Goal: Information Seeking & Learning: Learn about a topic

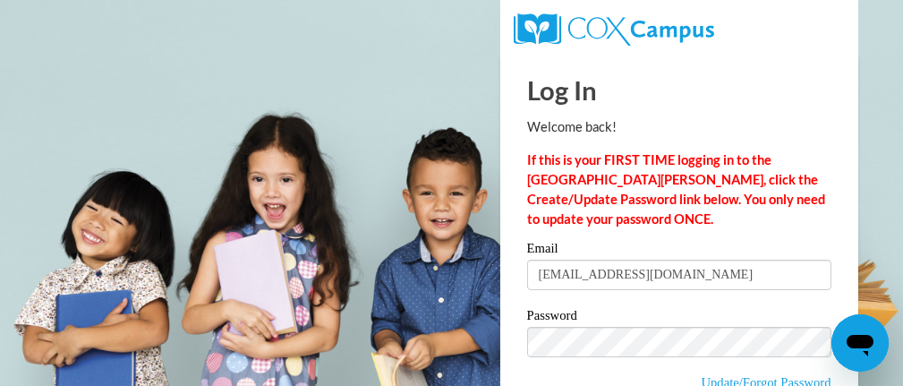
type input "racinec@kmsd.edu"
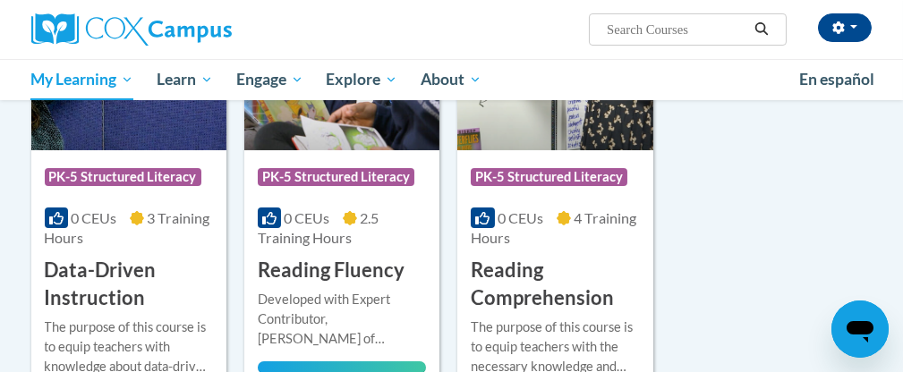
scroll to position [447, 0]
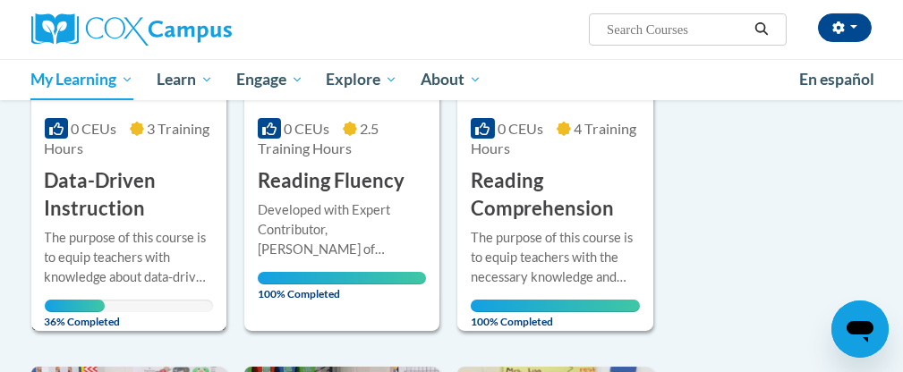
click at [107, 215] on h3 "Data-Driven Instruction" at bounding box center [129, 194] width 168 height 55
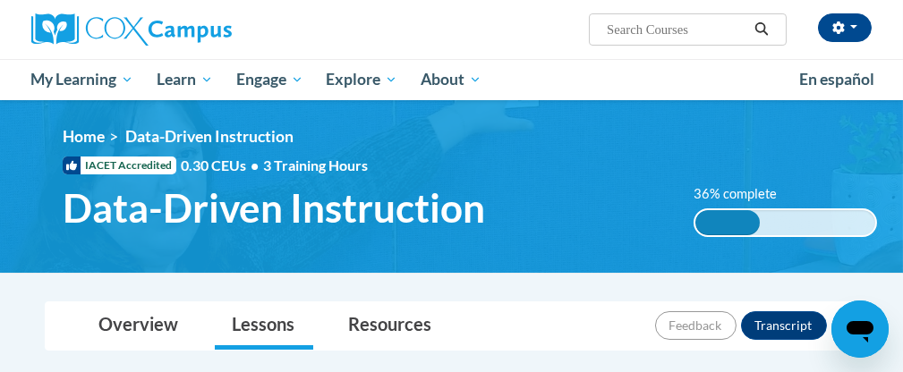
click at [467, 179] on div "<en>My Learning</en><fr>New fr_My Learning</fr><it>New it_My Learning</it><de>N…" at bounding box center [470, 186] width 868 height 119
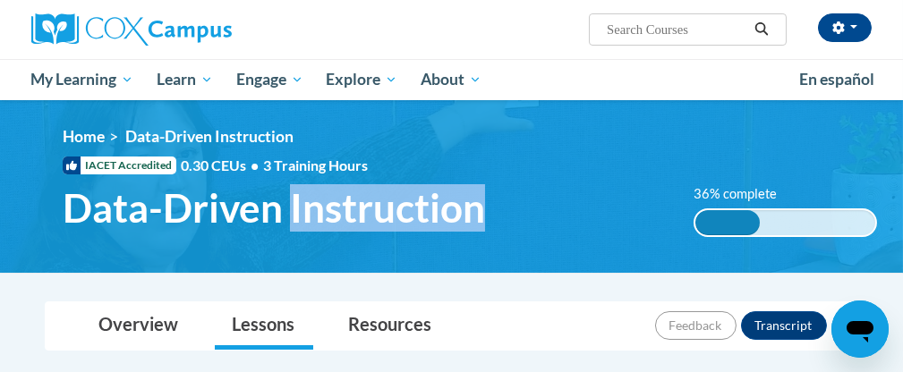
drag, startPoint x: 467, startPoint y: 179, endPoint x: 514, endPoint y: 262, distance: 95.7
click at [497, 242] on div "<en>My Learning</en><fr>New fr_My Learning</fr><it>New it_My Learning</it><de>N…" at bounding box center [470, 186] width 868 height 119
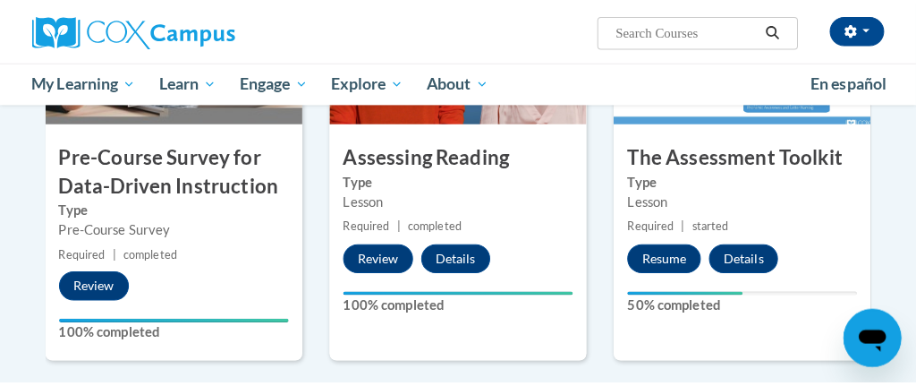
scroll to position [544, 0]
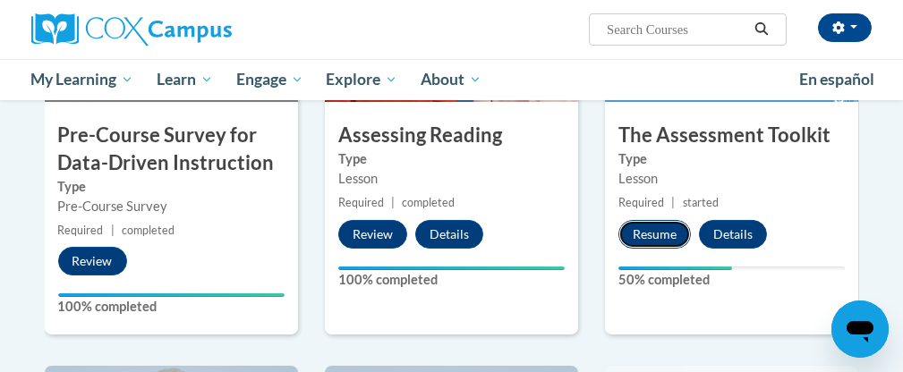
click at [656, 233] on button "Resume" at bounding box center [654, 234] width 72 height 29
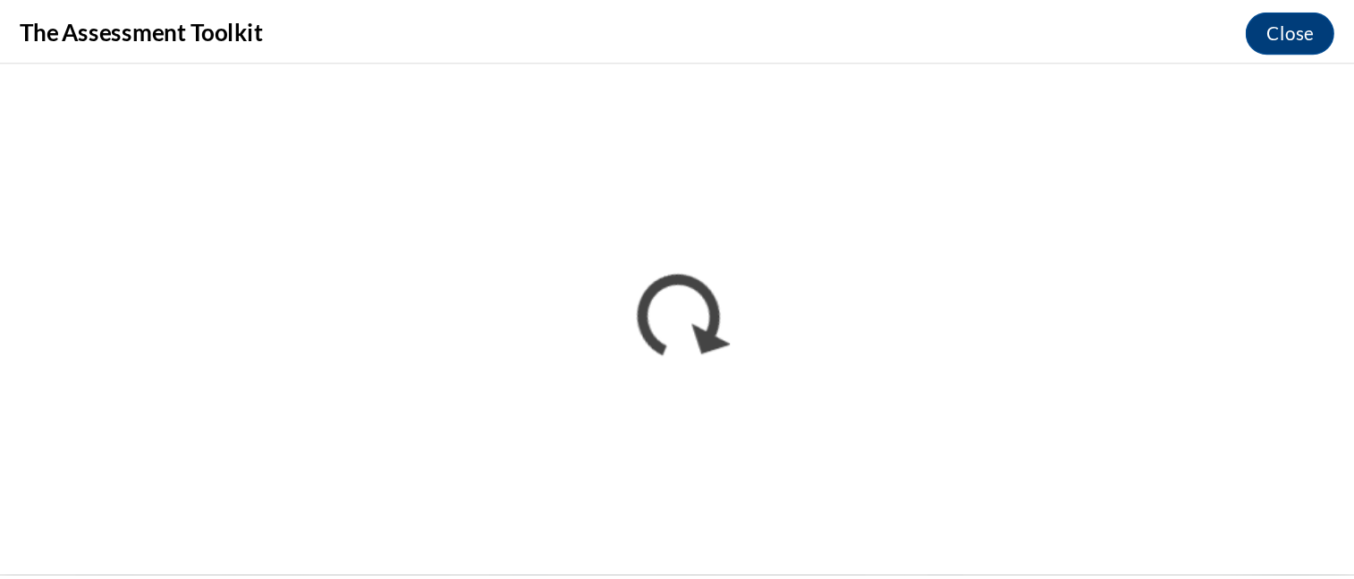
scroll to position [0, 0]
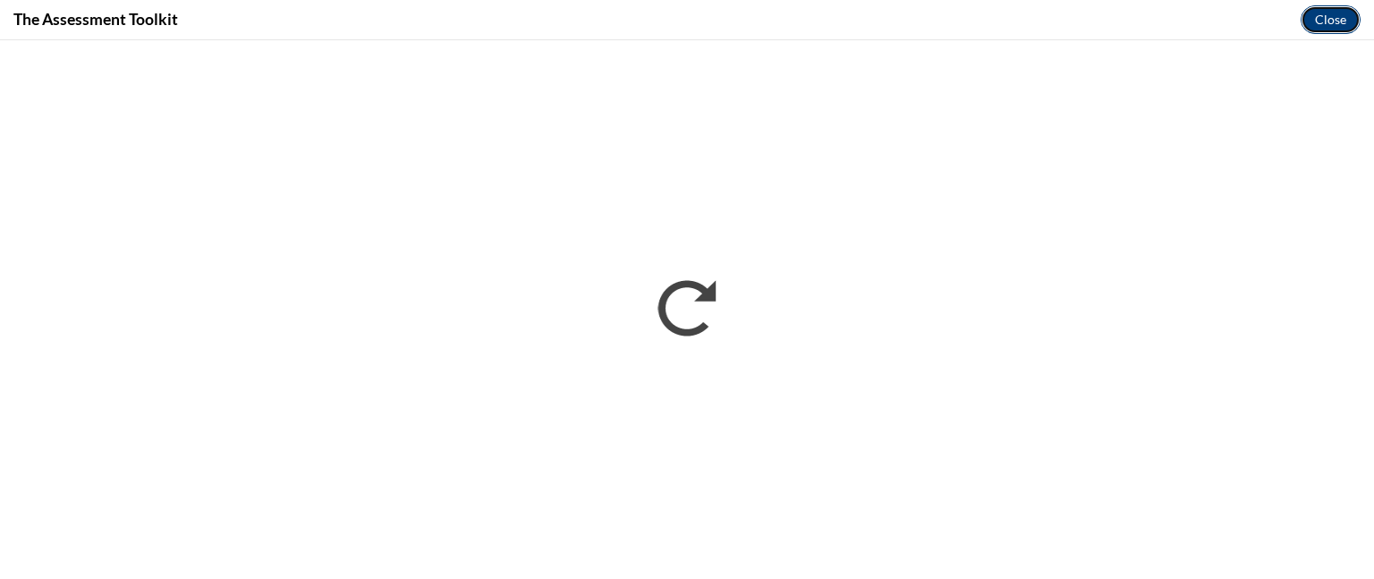
click at [902, 12] on button "Close" at bounding box center [1331, 19] width 60 height 29
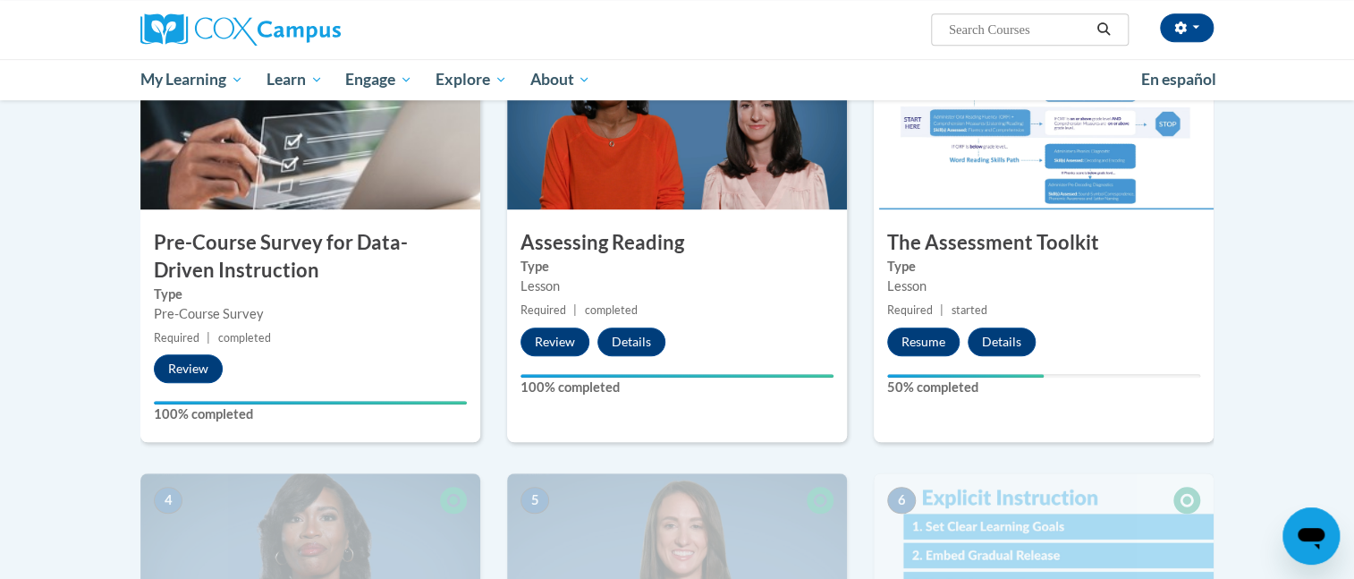
scroll to position [435, 0]
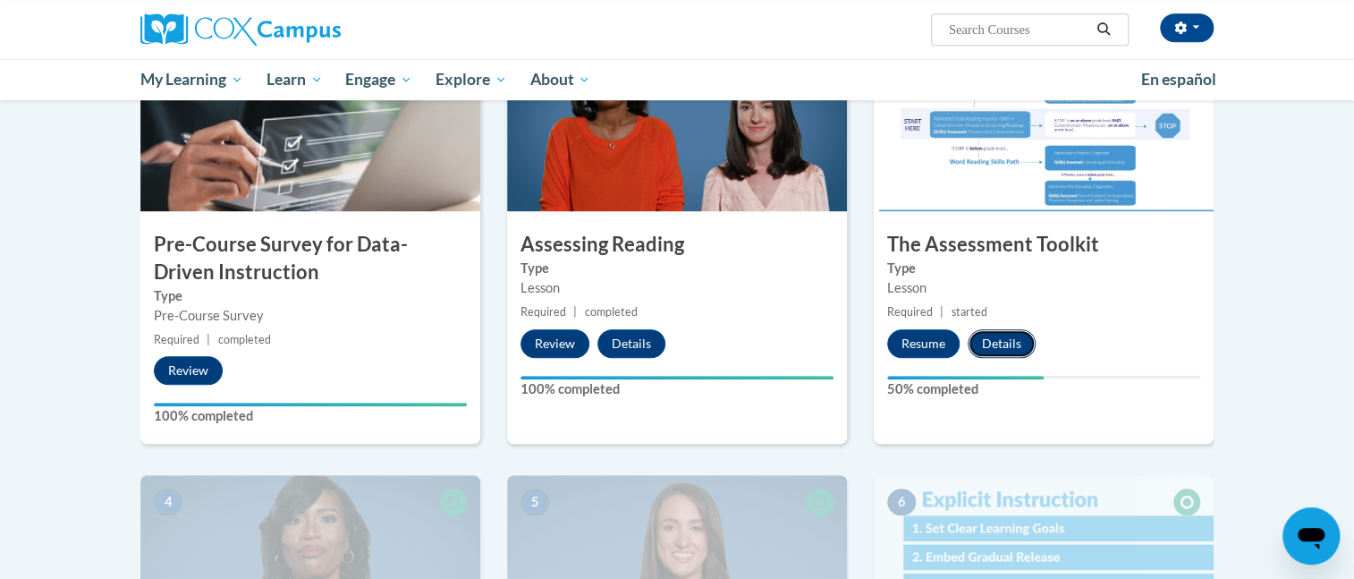
click at [902, 343] on button "Details" at bounding box center [1002, 343] width 68 height 29
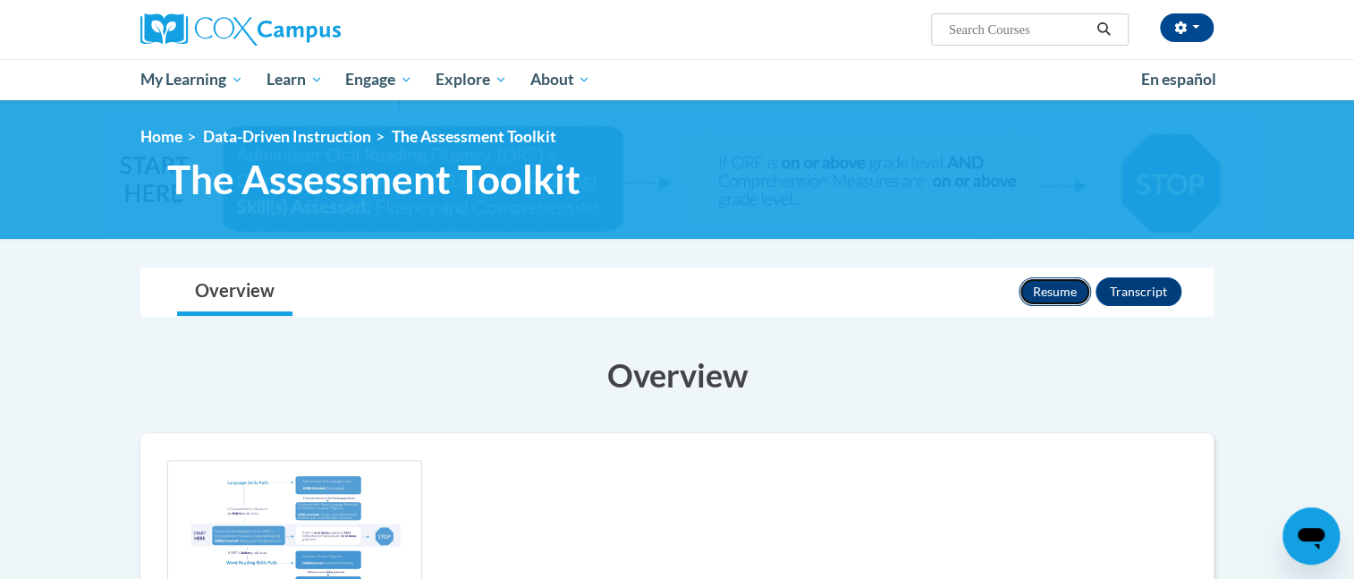
click at [1060, 293] on button "Resume" at bounding box center [1055, 291] width 72 height 29
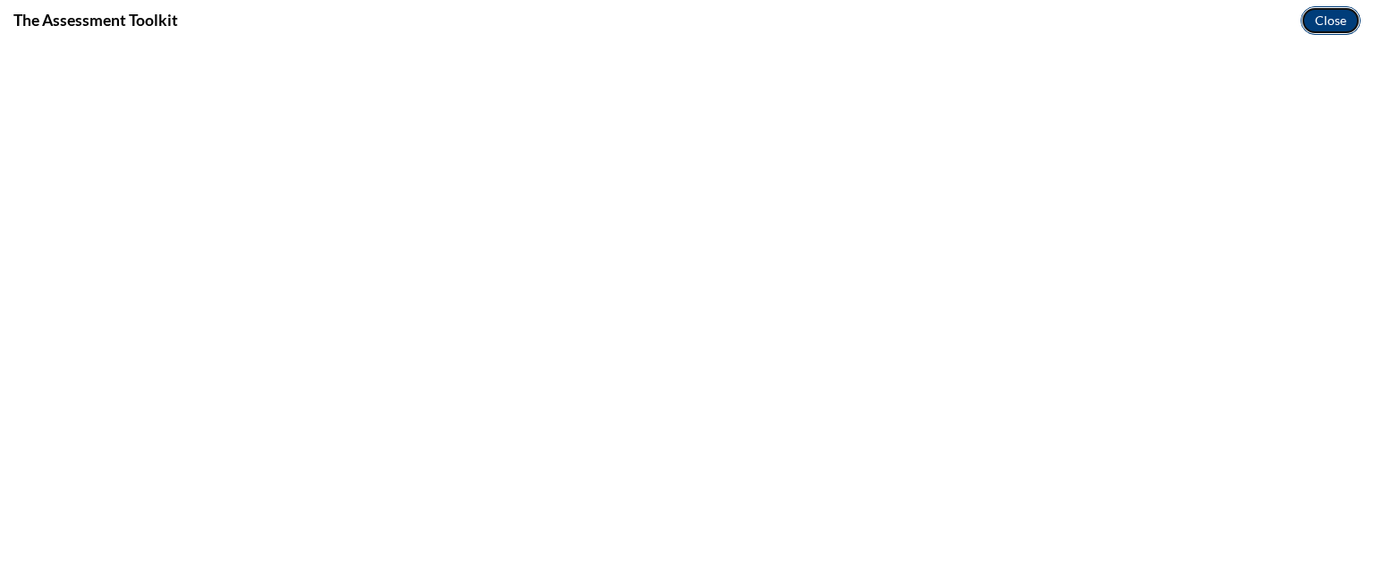
click at [1332, 18] on button "Close" at bounding box center [1331, 20] width 60 height 29
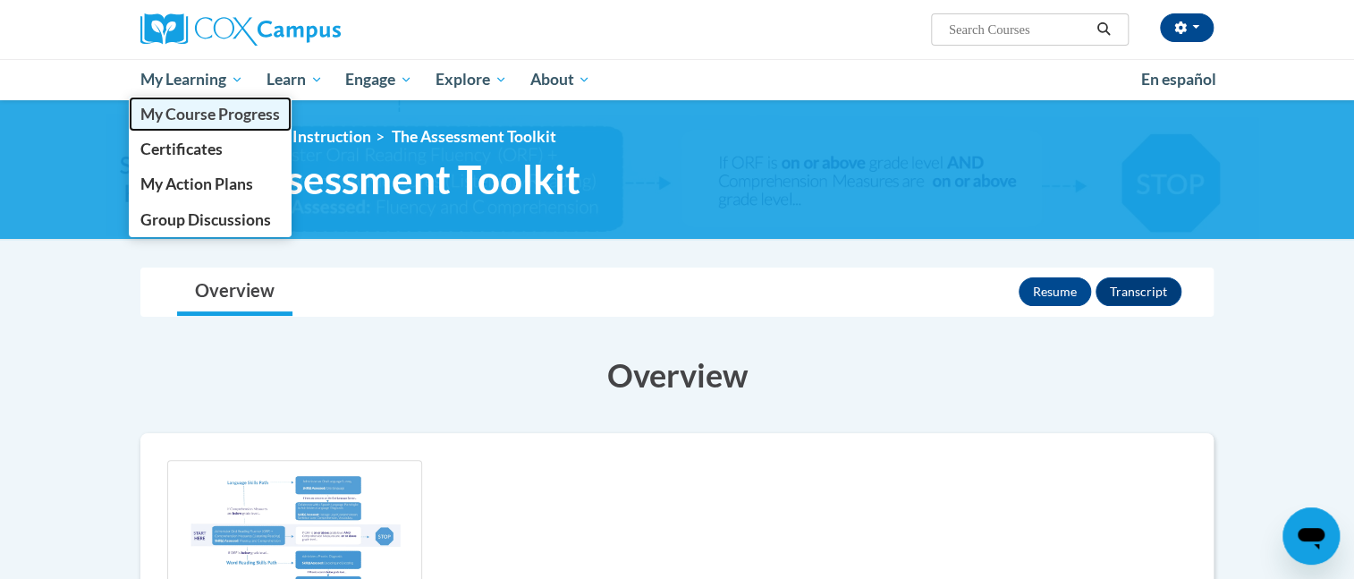
click at [185, 114] on span "My Course Progress" at bounding box center [210, 114] width 140 height 19
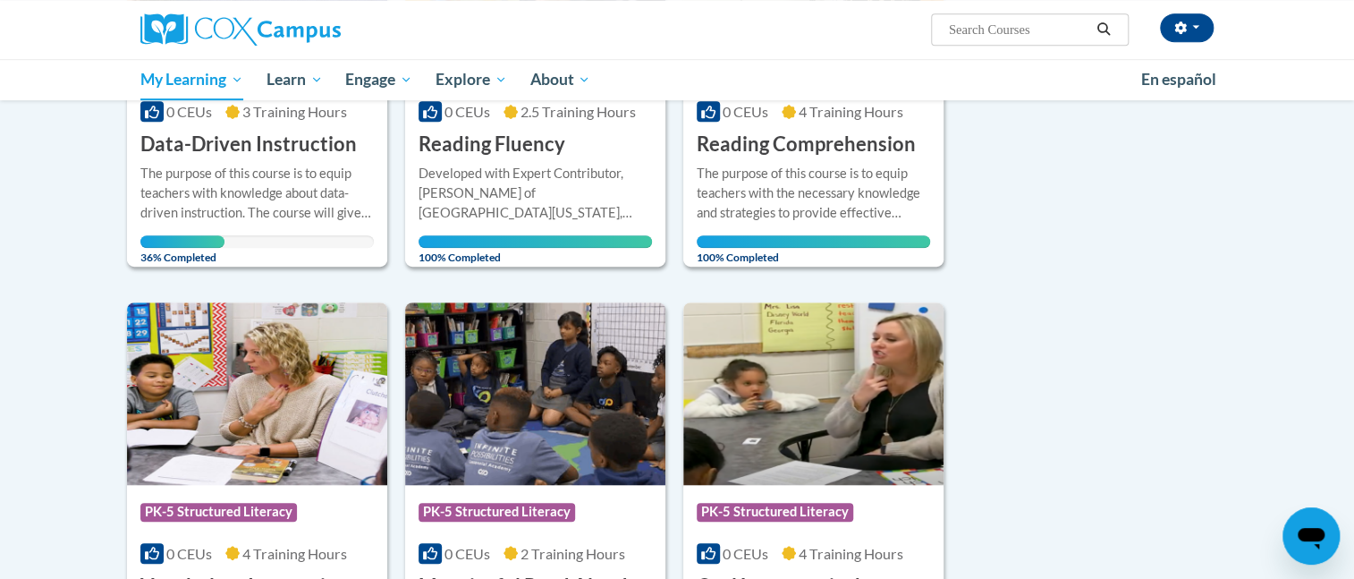
scroll to position [394, 0]
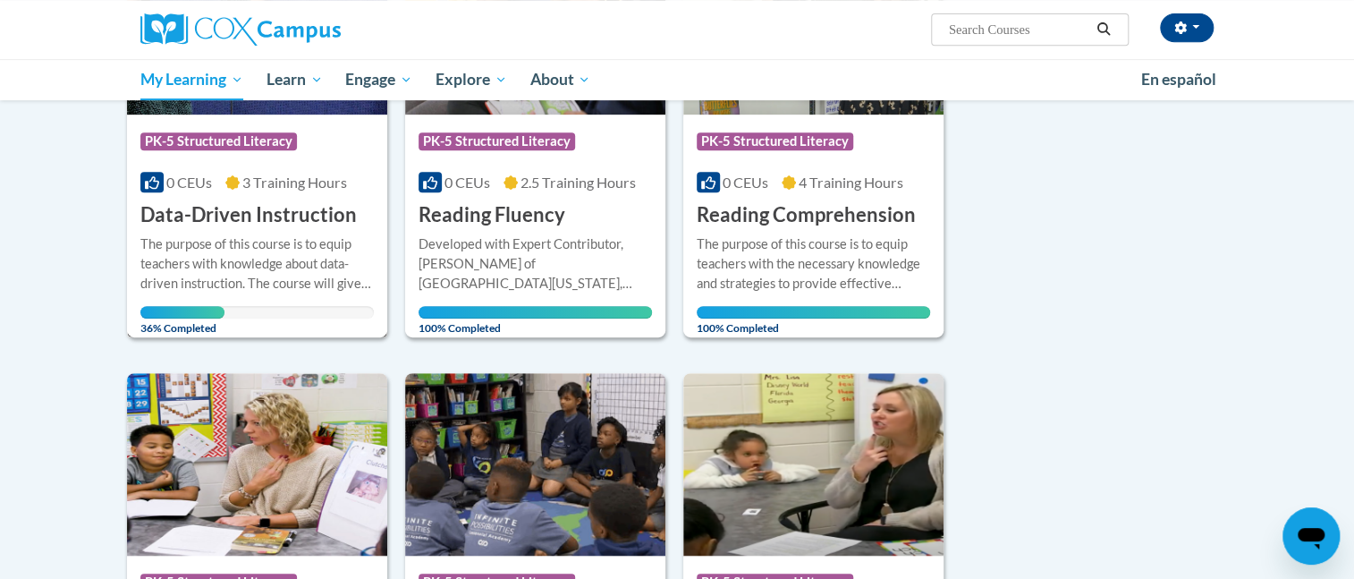
click at [283, 217] on h3 "Data-Driven Instruction" at bounding box center [248, 215] width 216 height 28
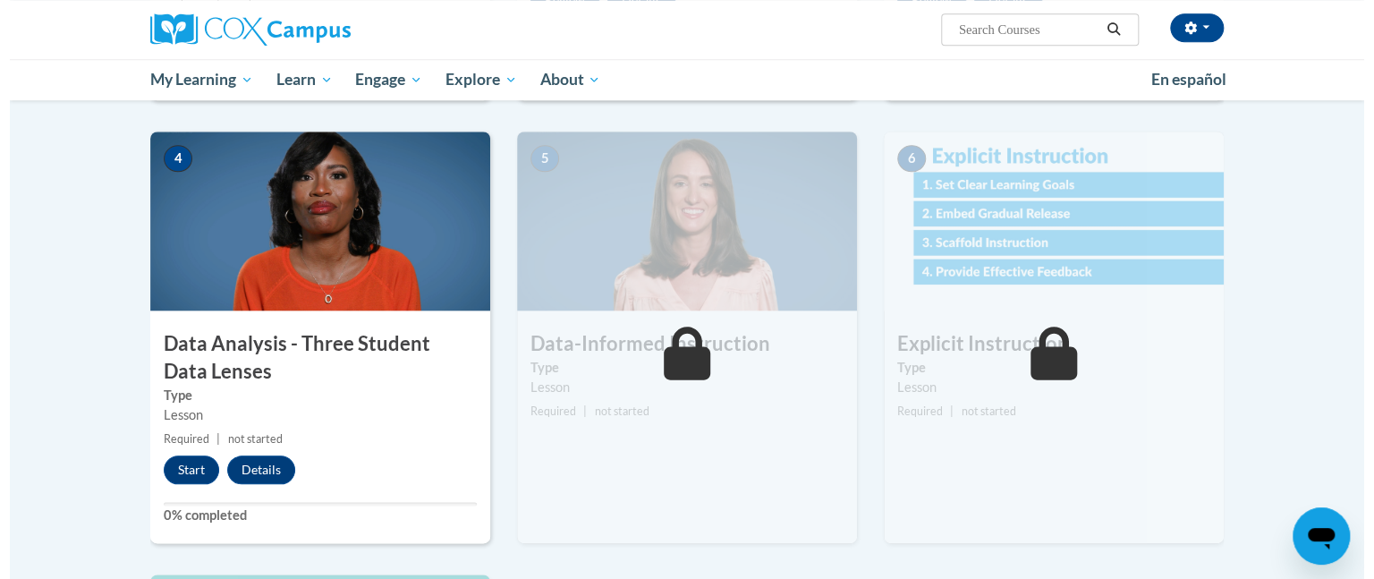
scroll to position [780, 0]
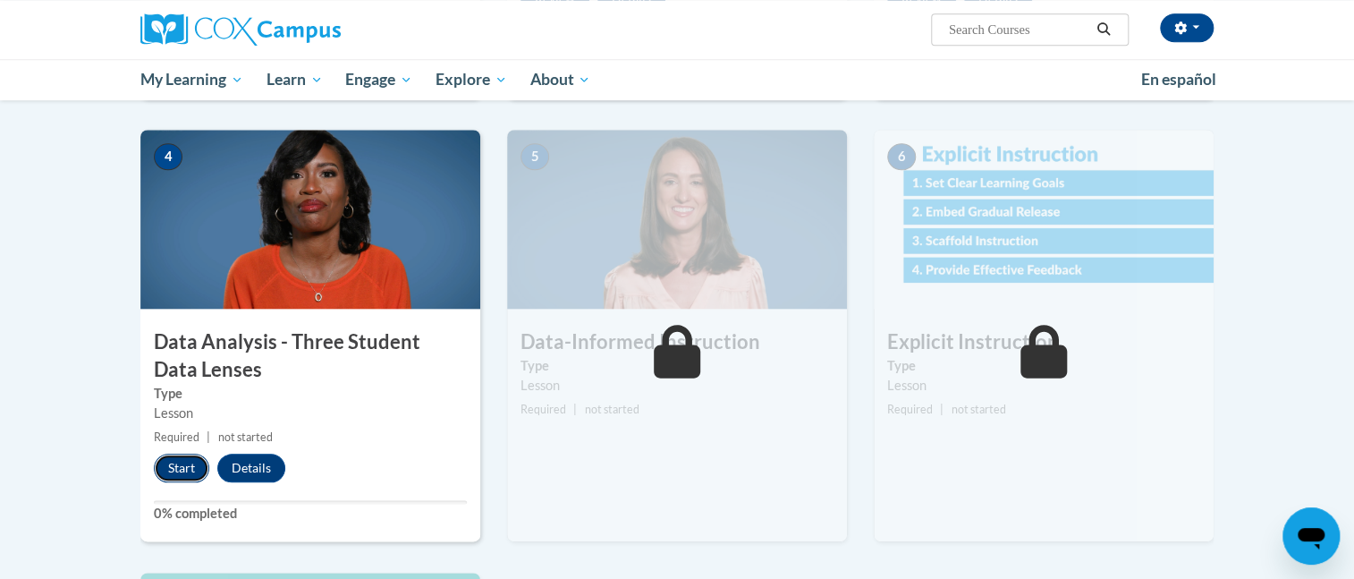
click at [170, 464] on button "Start" at bounding box center [181, 467] width 55 height 29
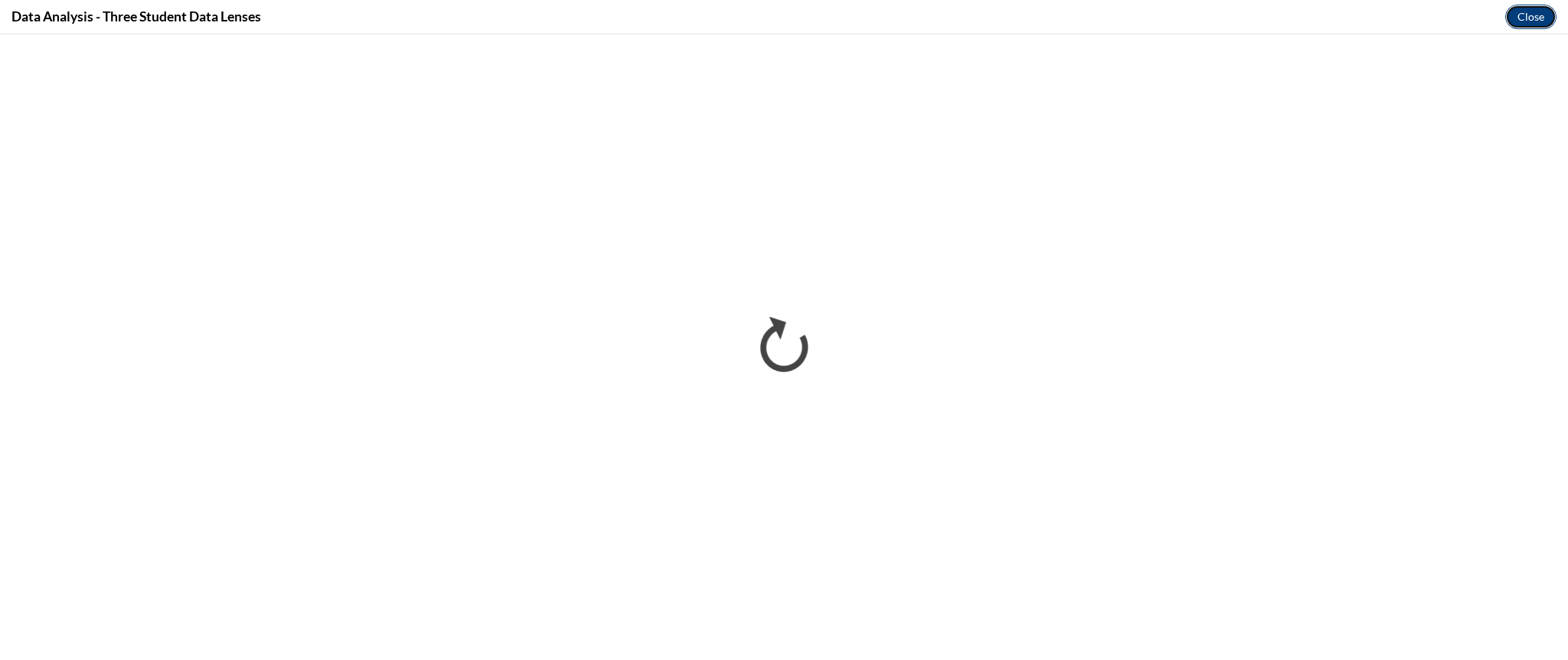
click at [1158, 16] on button "Close" at bounding box center [1531, 16] width 51 height 25
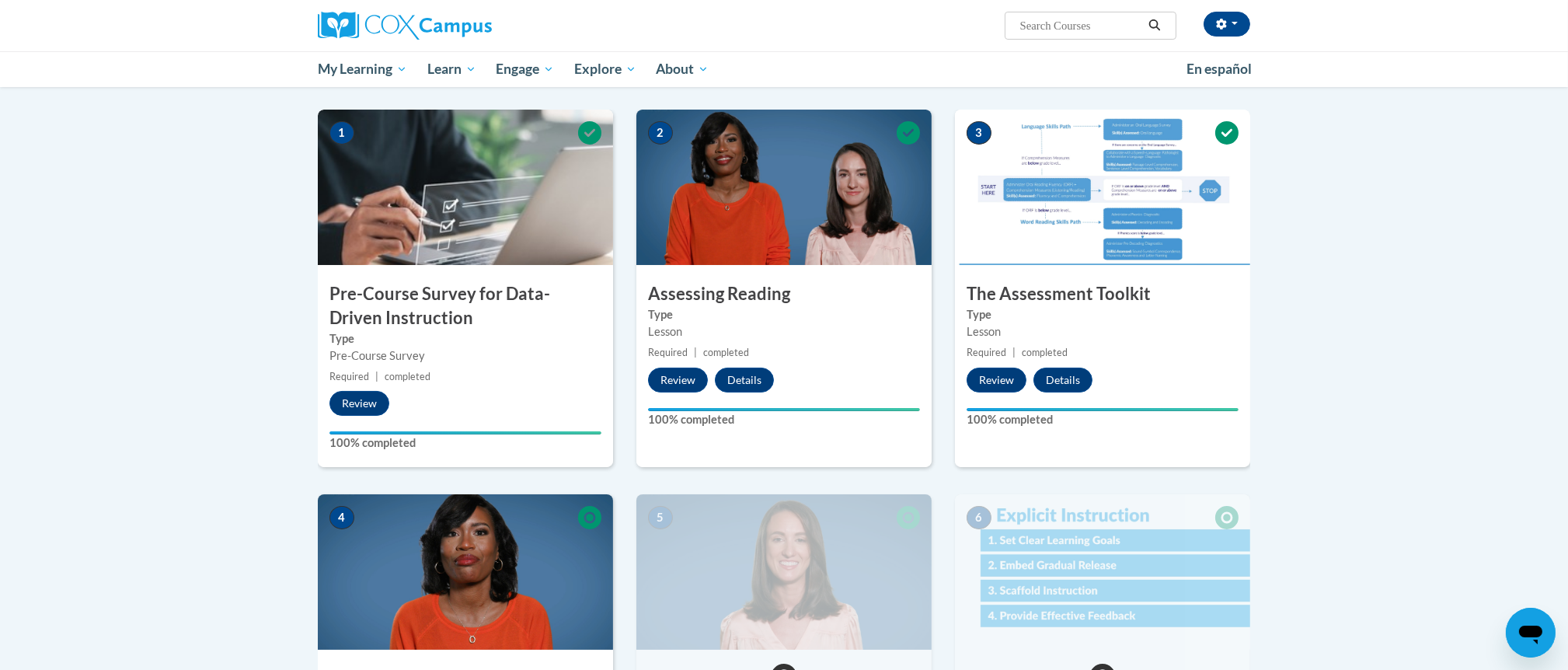
scroll to position [298, 0]
